Goal: Transaction & Acquisition: Obtain resource

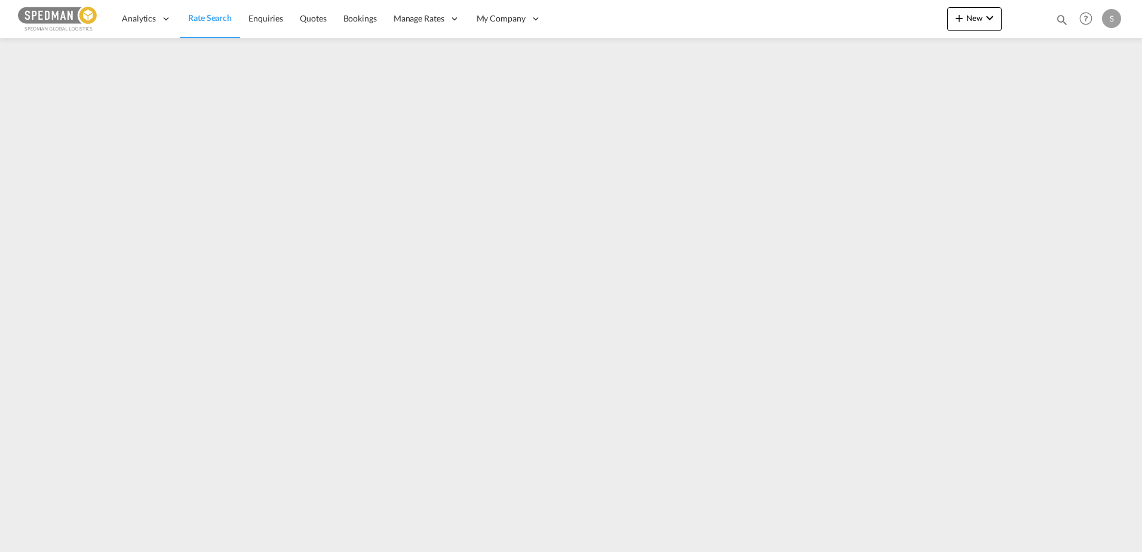
click at [203, 14] on span "Rate Search" at bounding box center [210, 18] width 44 height 10
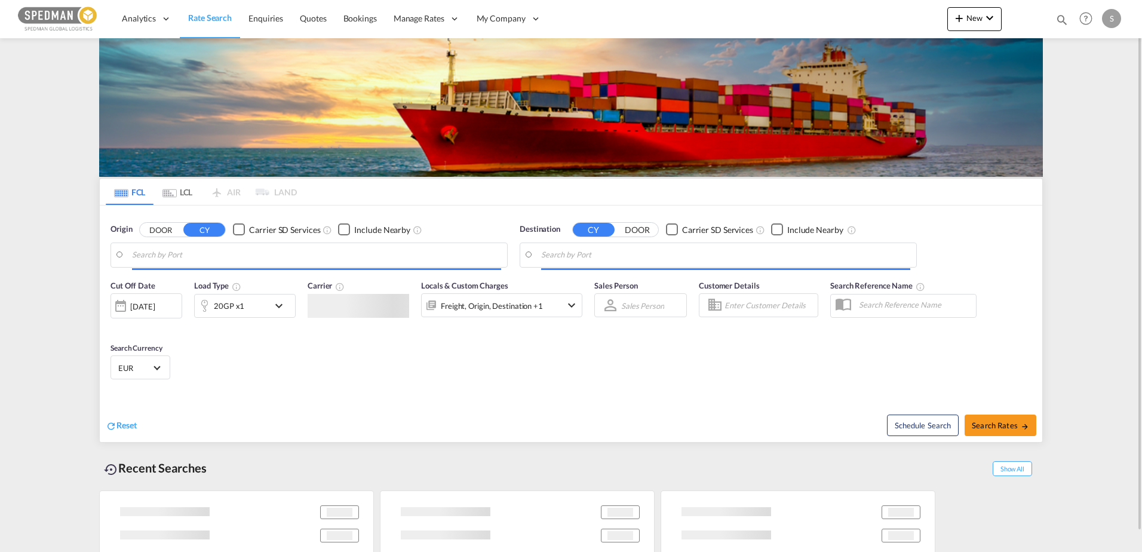
type input "Alesund ([GEOGRAPHIC_DATA]), NOAES"
type input "Busan, KRPUS"
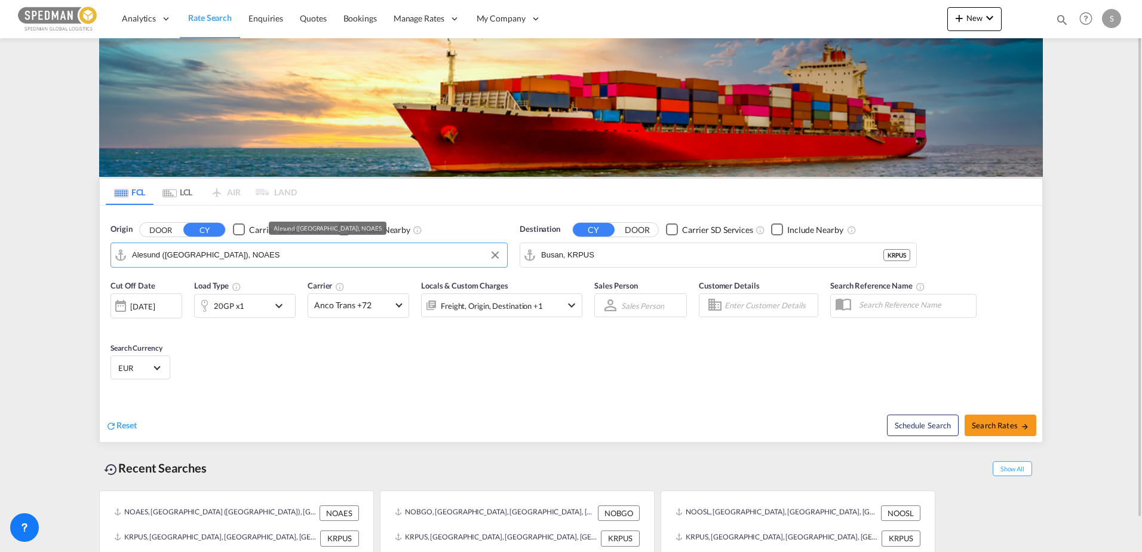
click at [247, 260] on input "Alesund ([GEOGRAPHIC_DATA]), NOAES" at bounding box center [316, 255] width 369 height 18
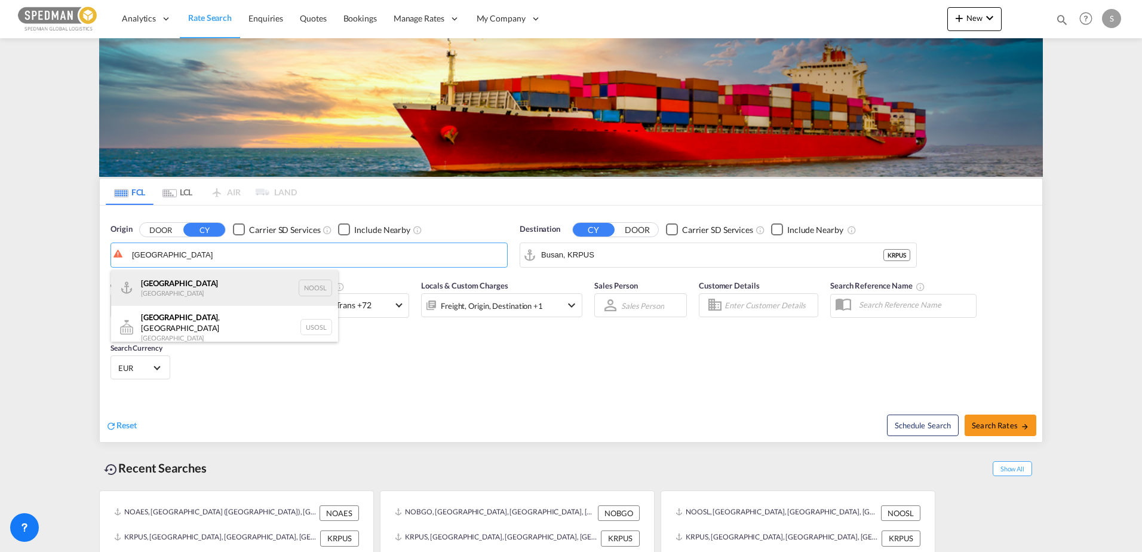
click at [163, 281] on div "[GEOGRAPHIC_DATA] [GEOGRAPHIC_DATA] NOOSL" at bounding box center [224, 288] width 227 height 36
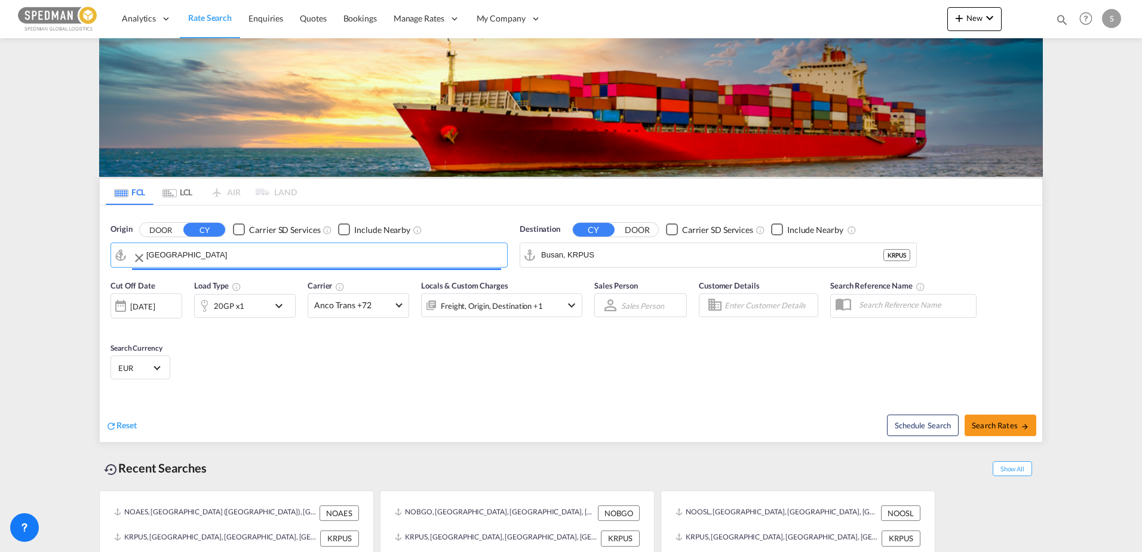
type input "[GEOGRAPHIC_DATA], NOOSL"
click at [603, 253] on input "Busan, KRPUS" at bounding box center [725, 255] width 369 height 18
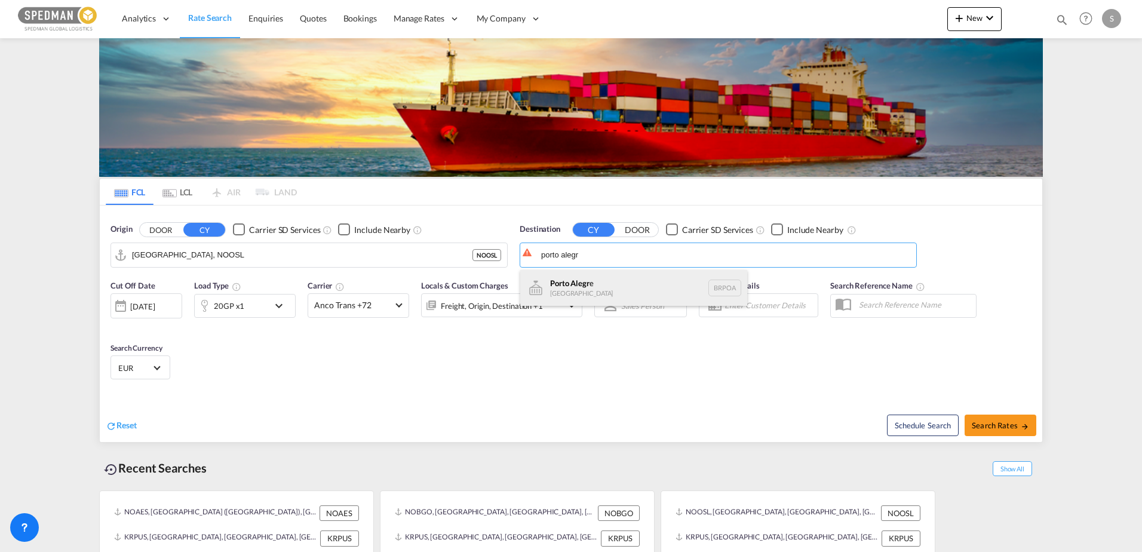
click at [577, 285] on div "Porto Alegr e [GEOGRAPHIC_DATA] [GEOGRAPHIC_DATA]" at bounding box center [633, 288] width 227 height 36
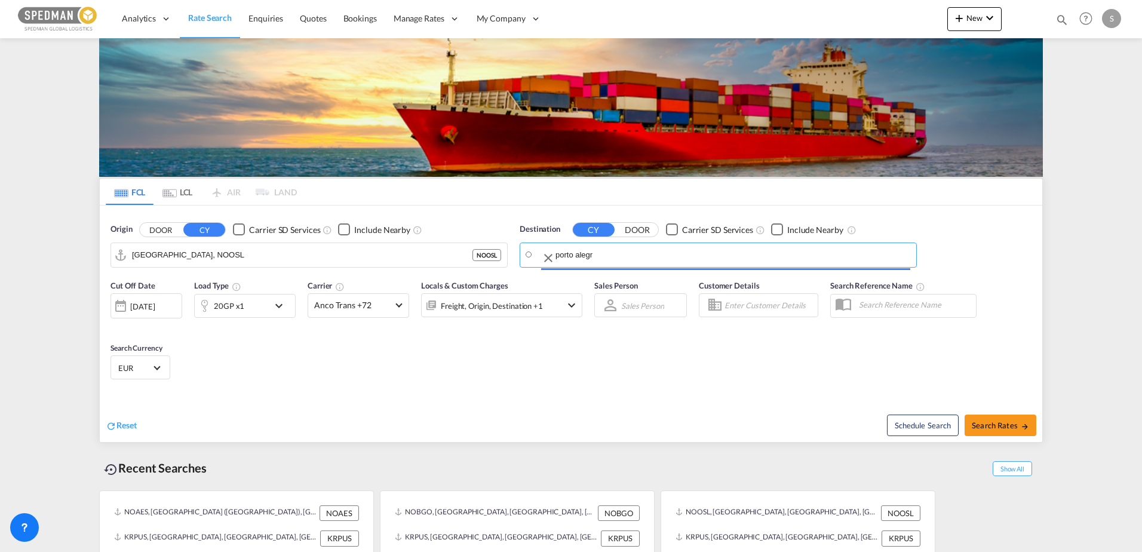
type input "[GEOGRAPHIC_DATA], [GEOGRAPHIC_DATA]"
click at [253, 309] on div "20GP x1" at bounding box center [232, 306] width 74 height 24
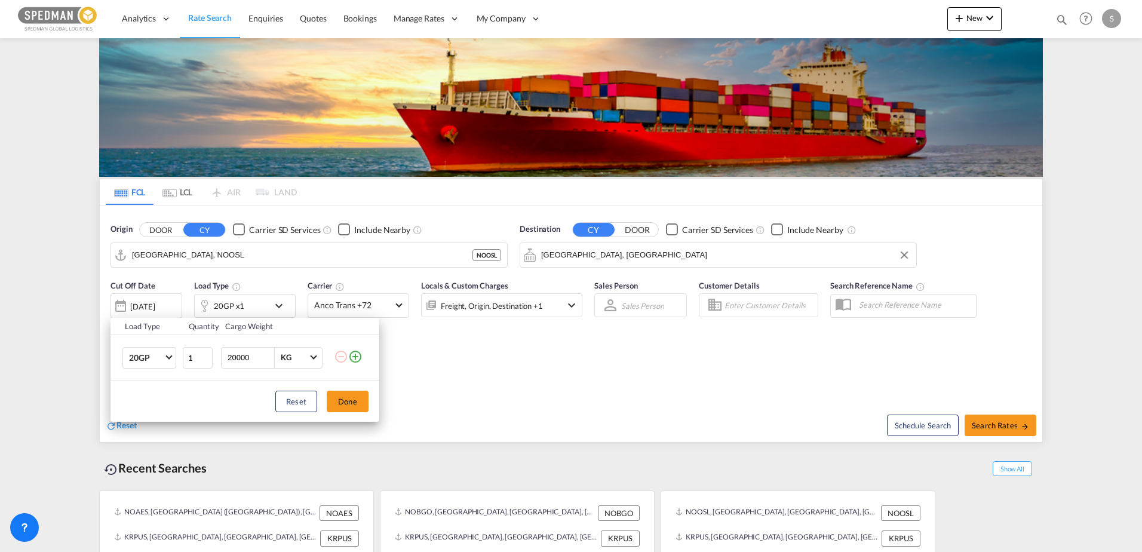
click at [359, 354] on md-icon "icon-plus-circle-outline" at bounding box center [355, 356] width 14 height 14
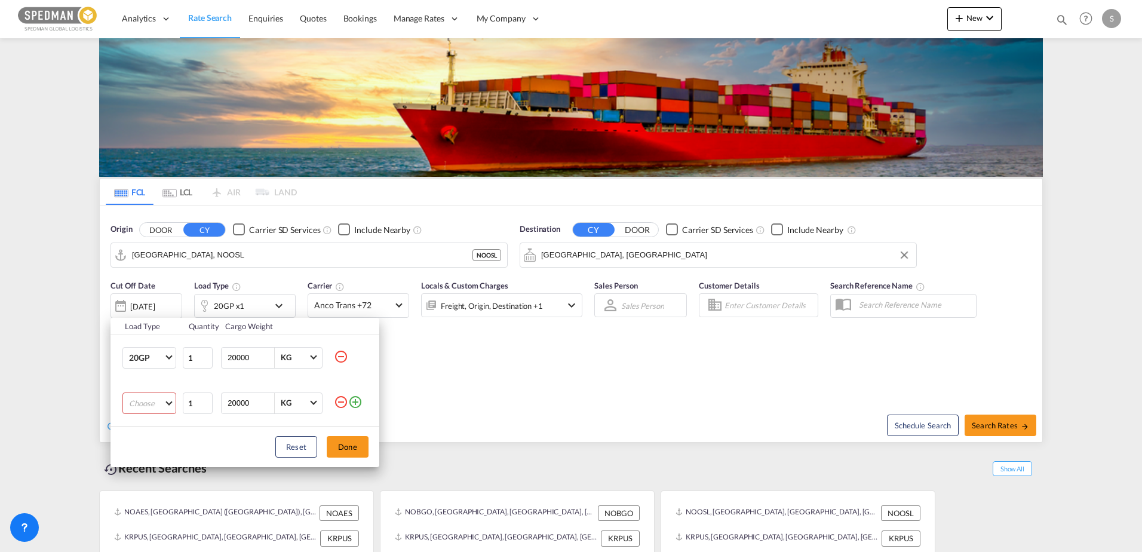
click at [164, 406] on md-select "Choose 20GP 40GP 40HC 45HC 20RE 40RE 40HR 20OT 40OT 20FR 40FR 40NR 20NR 45S 20T…" at bounding box center [149, 403] width 54 height 22
click at [152, 436] on md-option "40GP" at bounding box center [159, 432] width 81 height 29
click at [358, 443] on button "Done" at bounding box center [348, 447] width 42 height 22
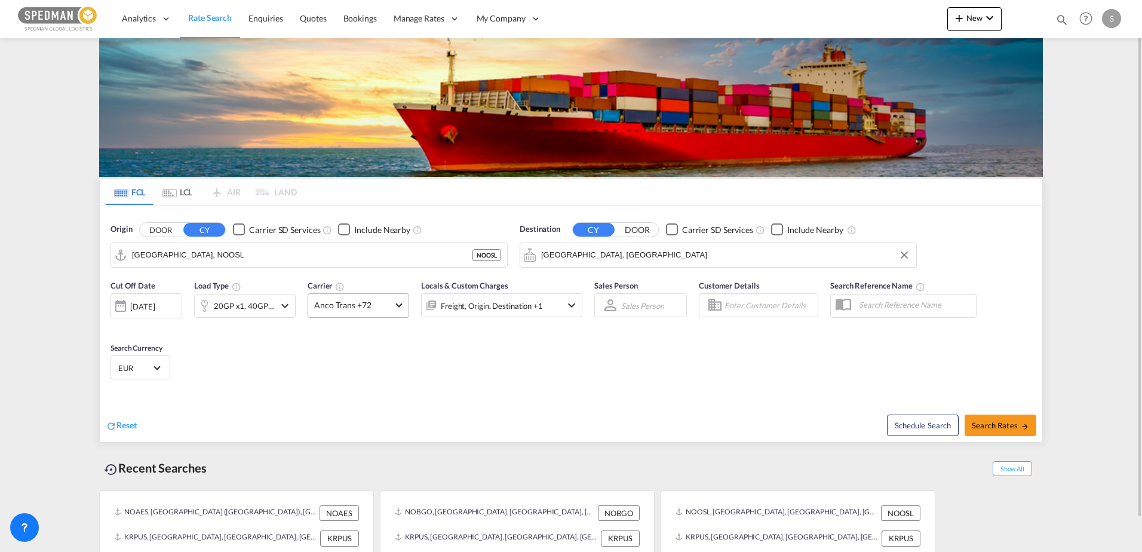
click at [351, 308] on span "Anco Trans +72" at bounding box center [353, 305] width 78 height 12
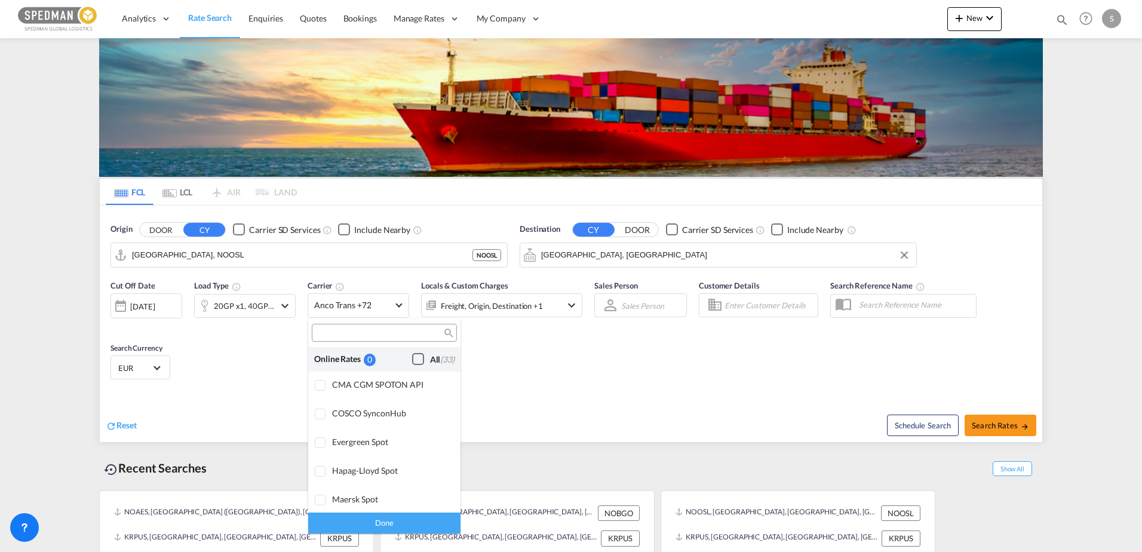
click at [412, 358] on div "Checkbox No Ink" at bounding box center [418, 359] width 12 height 12
click at [407, 519] on div "Done" at bounding box center [384, 522] width 152 height 21
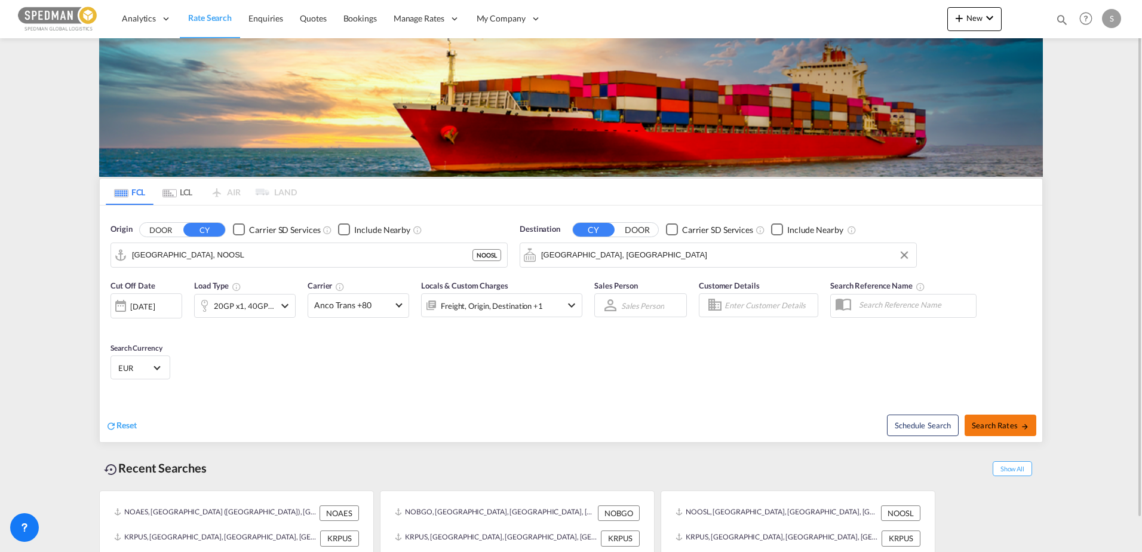
click at [1006, 429] on span "Search Rates" at bounding box center [1000, 425] width 57 height 10
type input "NOOSL to BRPOA / [DATE]"
